Goal: Task Accomplishment & Management: Manage account settings

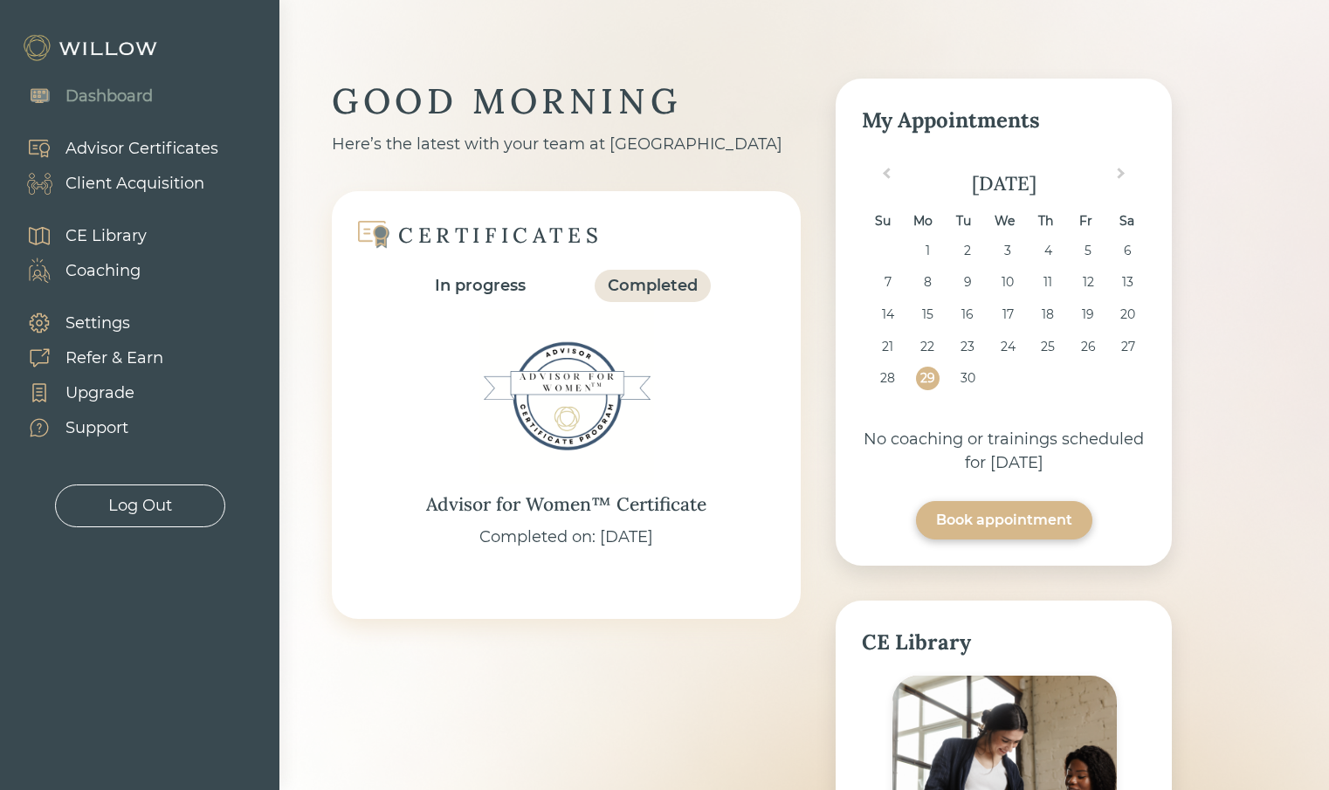
click at [101, 327] on div "Settings" at bounding box center [97, 324] width 65 height 24
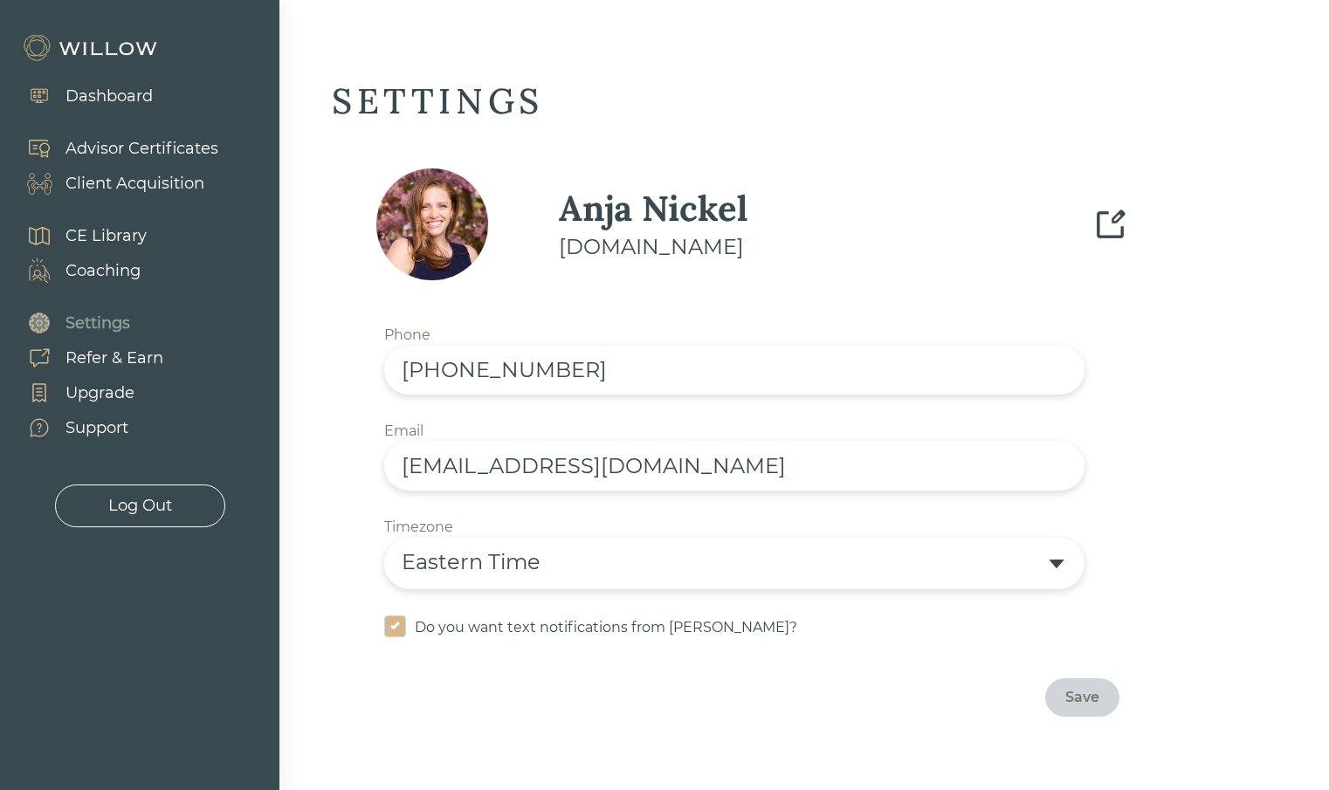
click at [86, 433] on div "Support" at bounding box center [96, 428] width 63 height 24
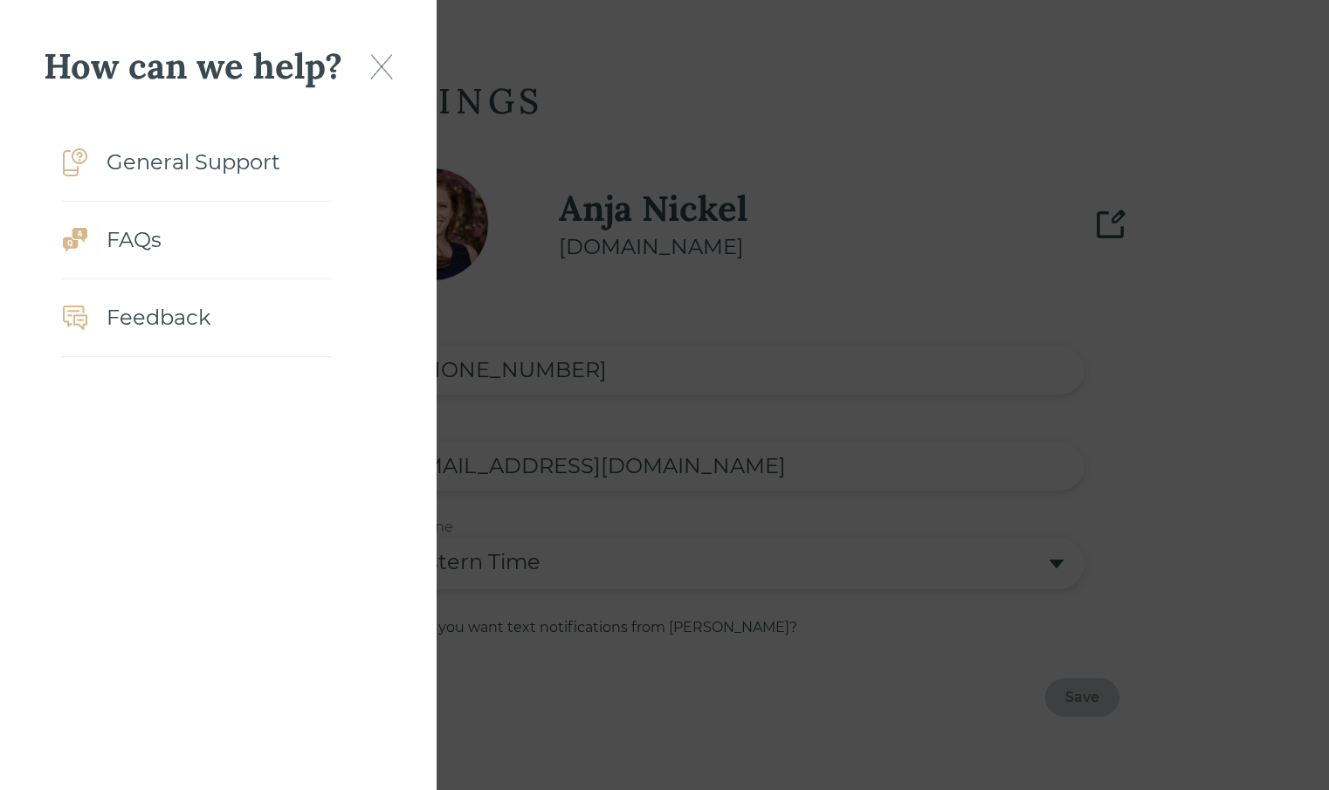
click at [363, 63] on div "How can we help?" at bounding box center [218, 66] width 349 height 45
click at [372, 65] on img at bounding box center [381, 66] width 23 height 25
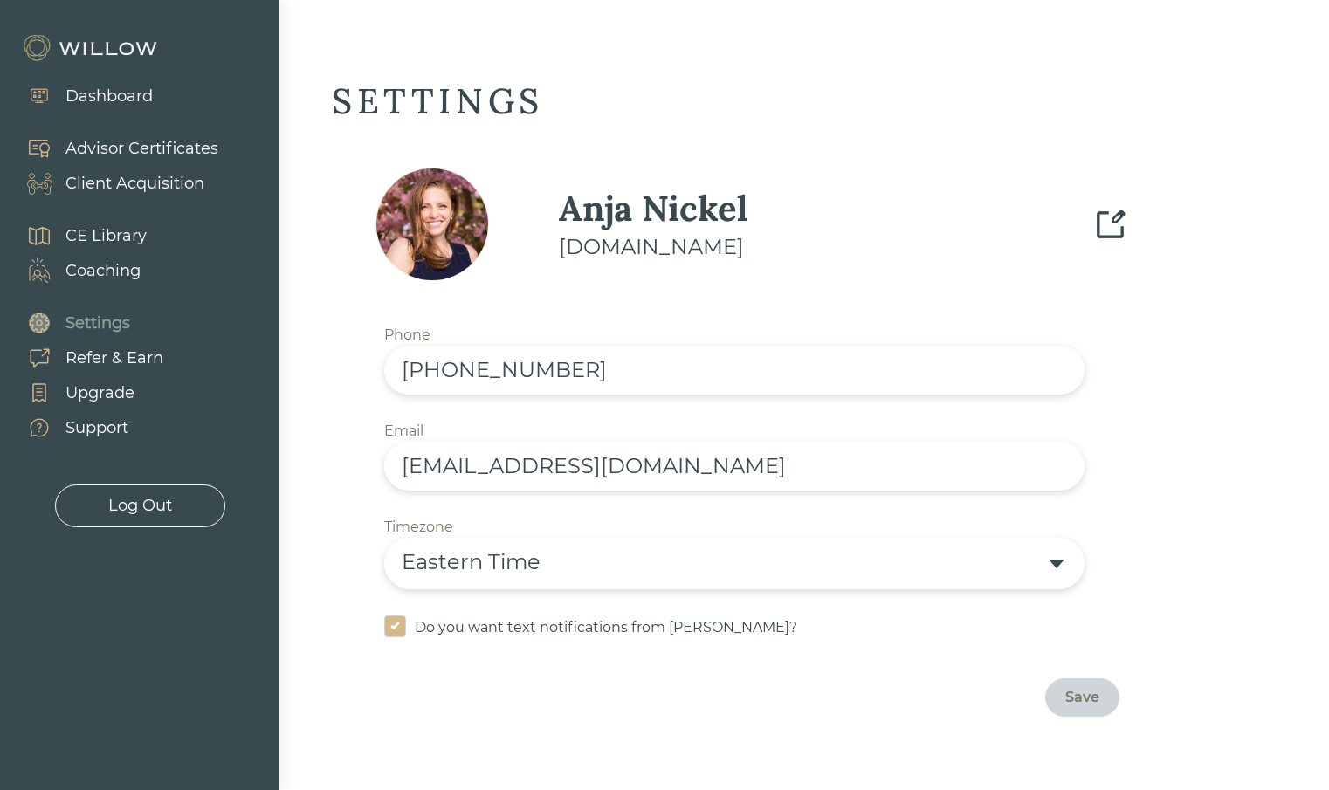
click at [127, 95] on div "Dashboard" at bounding box center [108, 97] width 87 height 24
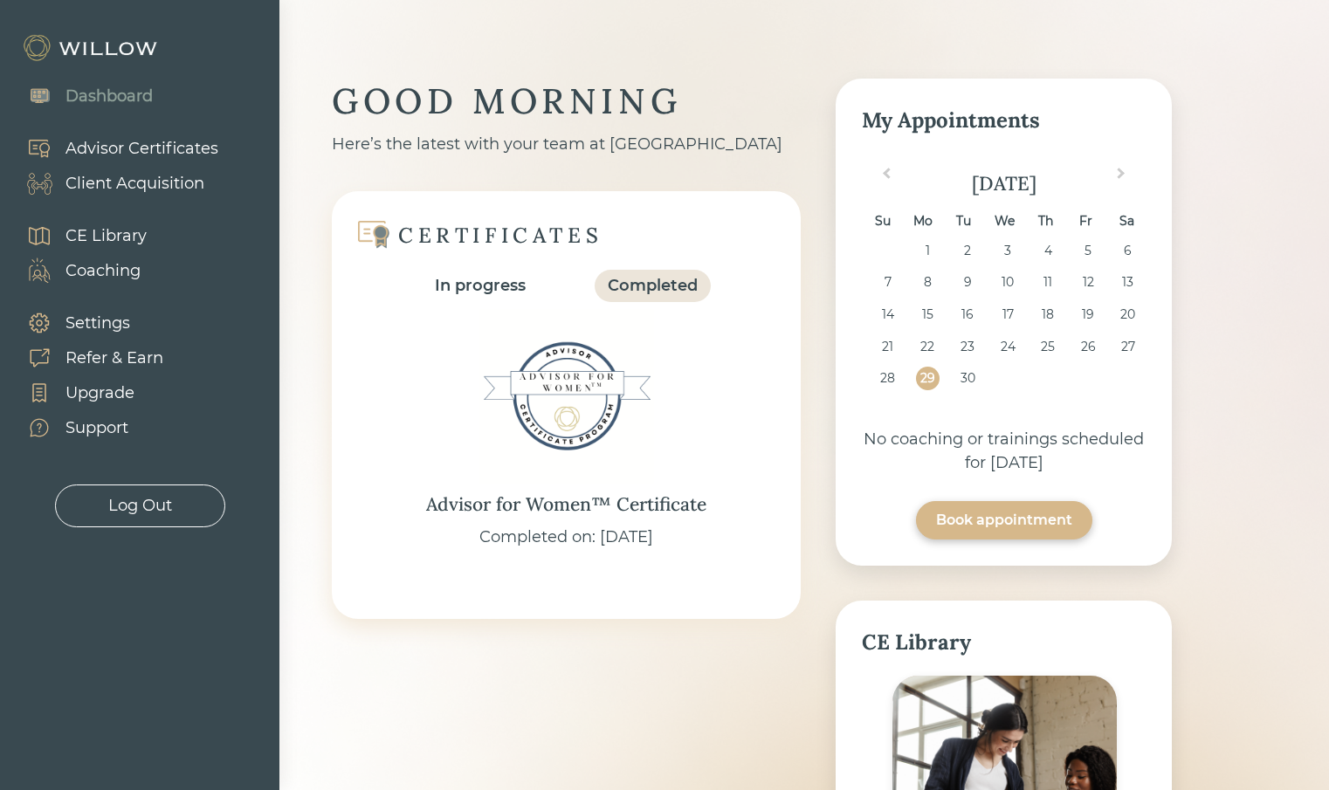
click at [107, 304] on div "Settings Refer & Earn Upgrade Support" at bounding box center [86, 375] width 172 height 157
click at [79, 327] on div "Settings" at bounding box center [97, 324] width 65 height 24
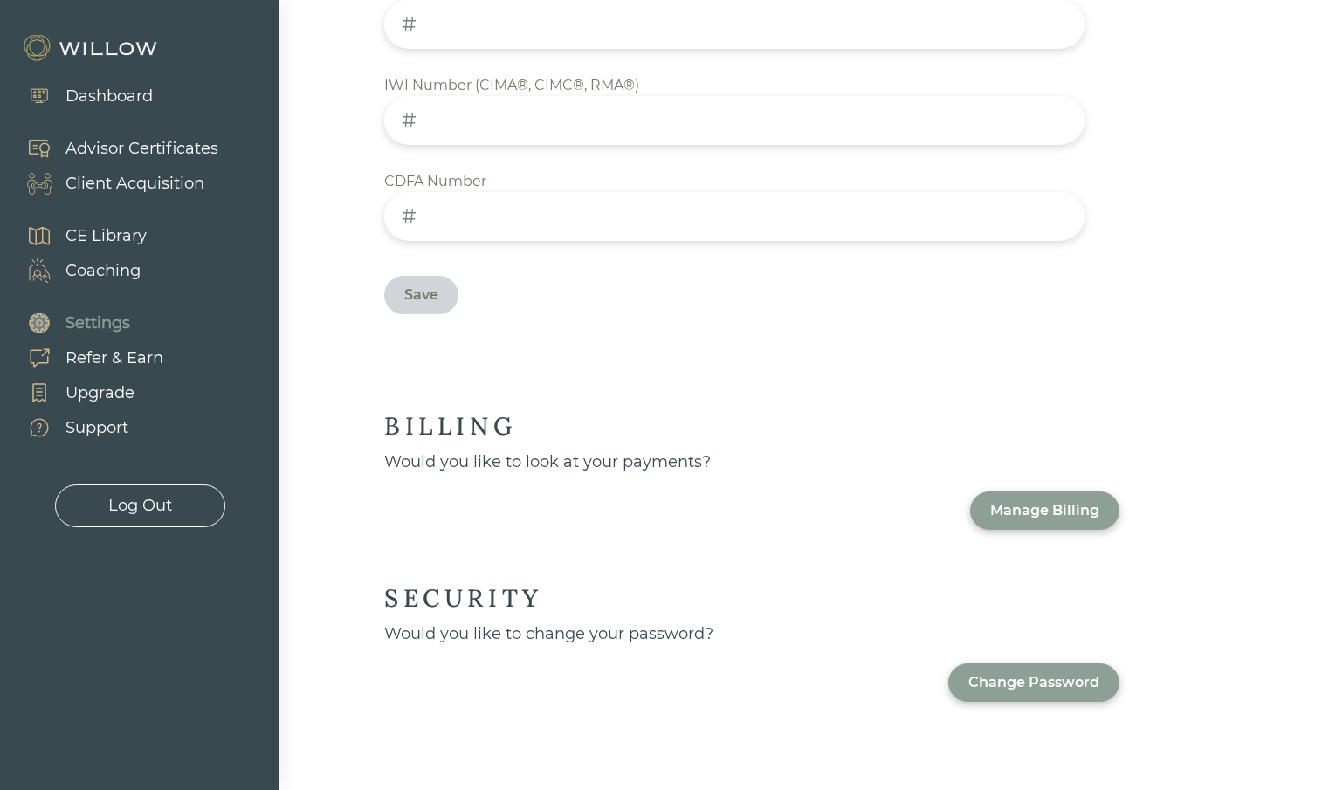
scroll to position [943, 0]
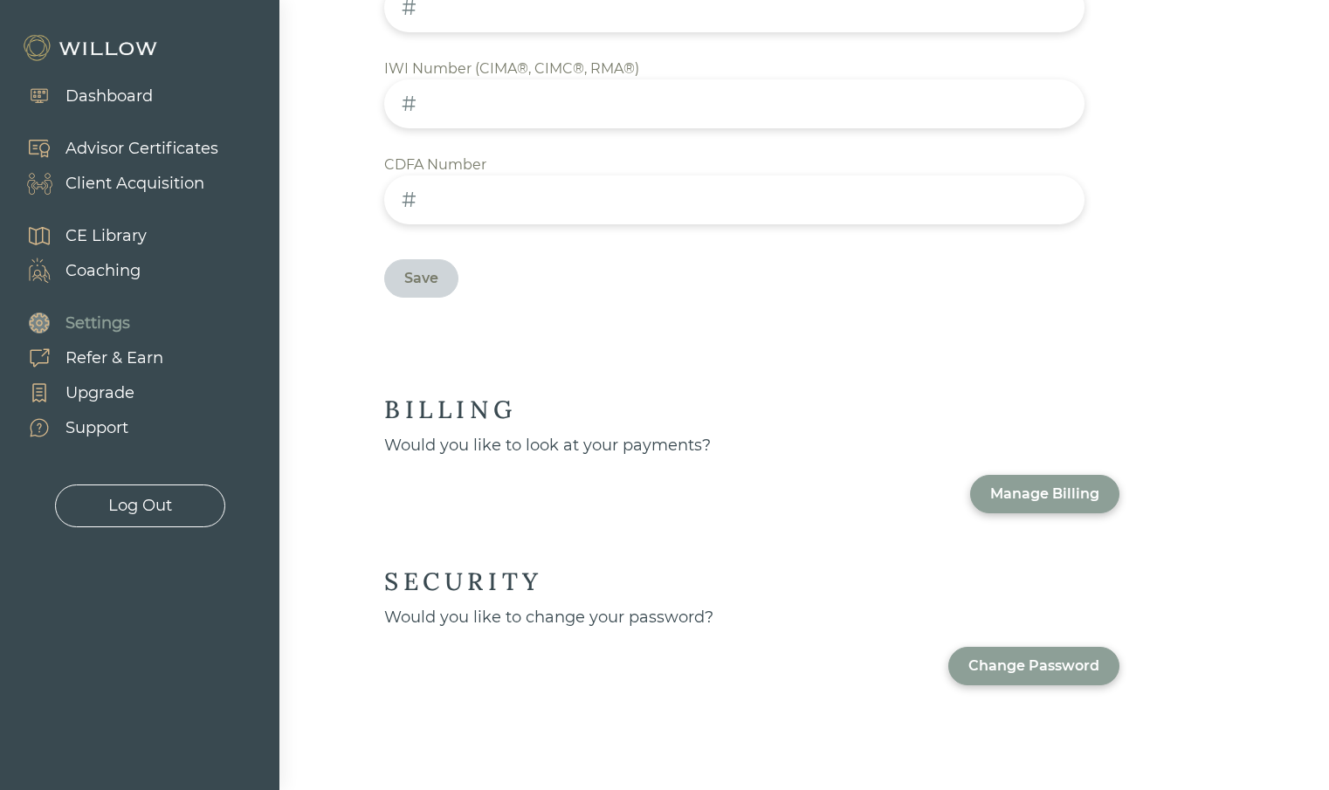
click at [1062, 484] on div "Manage Billing" at bounding box center [1044, 494] width 109 height 21
